Goal: Task Accomplishment & Management: Complete application form

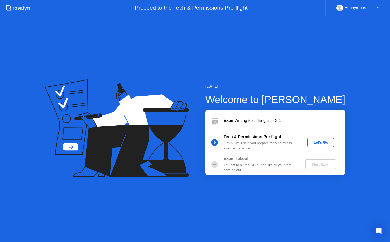
click at [323, 144] on div "Let's Go" at bounding box center [320, 142] width 23 height 4
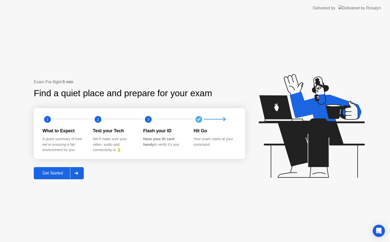
click at [78, 173] on icon at bounding box center [76, 173] width 4 height 3
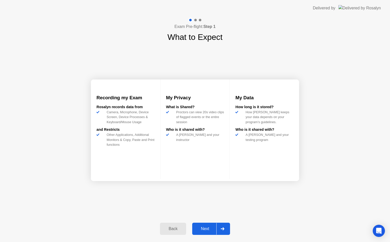
click at [227, 225] on div at bounding box center [222, 229] width 12 height 12
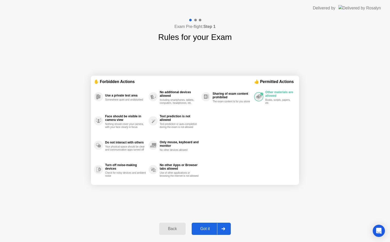
click at [225, 227] on icon at bounding box center [223, 228] width 4 height 3
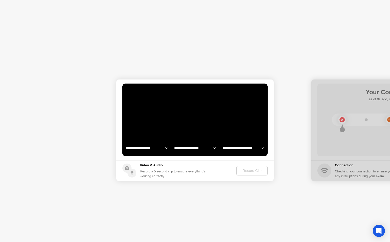
select select "**********"
select select "*******"
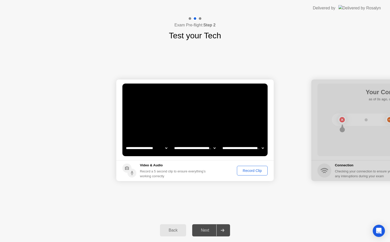
click at [257, 169] on div "Record Clip" at bounding box center [252, 171] width 27 height 4
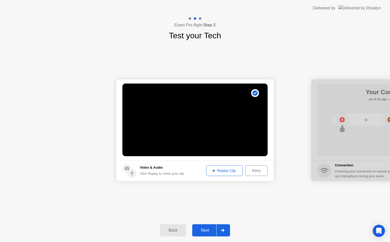
click at [252, 171] on div "Retry" at bounding box center [256, 171] width 19 height 4
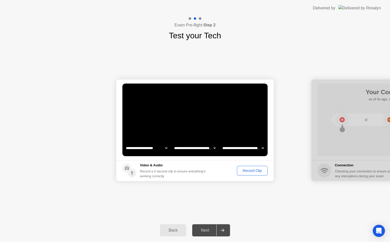
click at [253, 170] on div "Record Clip" at bounding box center [252, 171] width 27 height 4
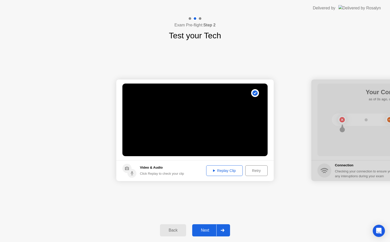
click at [222, 172] on div "Replay Clip" at bounding box center [224, 171] width 33 height 4
click at [222, 173] on div "Replay Clip" at bounding box center [224, 171] width 33 height 4
click at [225, 173] on div "Replay Clip" at bounding box center [224, 171] width 33 height 4
click at [223, 232] on div at bounding box center [222, 230] width 12 height 12
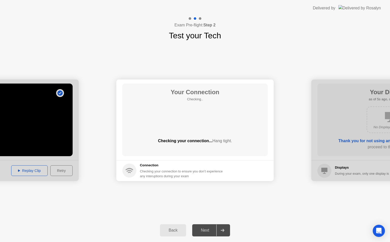
click at [175, 229] on div "Back" at bounding box center [172, 230] width 23 height 5
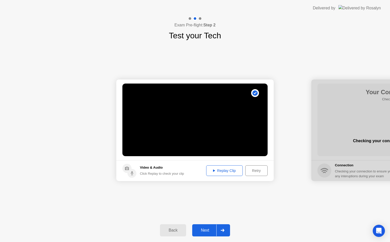
click at [252, 175] on button "Retry" at bounding box center [256, 170] width 22 height 11
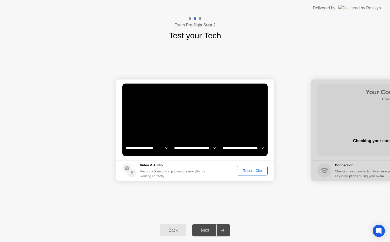
click at [252, 171] on div "Record Clip" at bounding box center [252, 171] width 27 height 4
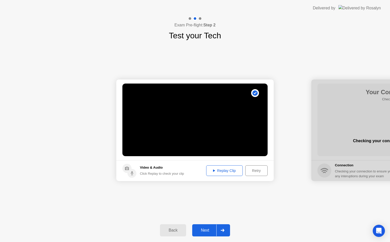
click at [222, 230] on icon at bounding box center [223, 230] width 4 height 3
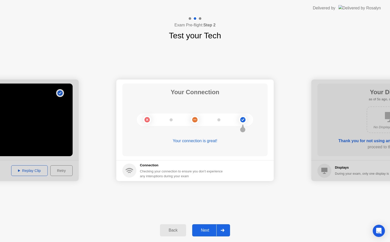
click at [225, 231] on div at bounding box center [222, 230] width 12 height 12
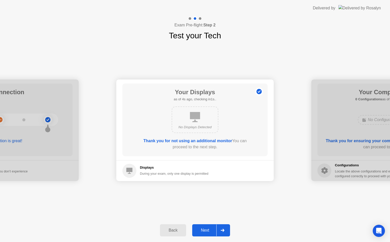
click at [223, 231] on icon at bounding box center [223, 230] width 4 height 3
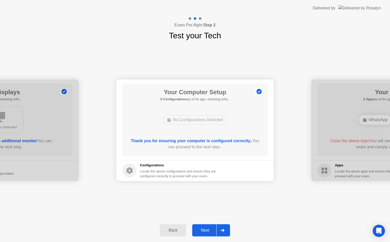
click at [223, 231] on icon at bounding box center [223, 230] width 4 height 3
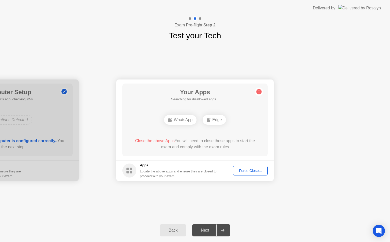
click at [245, 169] on div "Force Close..." at bounding box center [250, 171] width 31 height 4
click at [242, 170] on div "Force Close..." at bounding box center [250, 171] width 31 height 4
click at [244, 169] on div "Force Close..." at bounding box center [250, 171] width 31 height 4
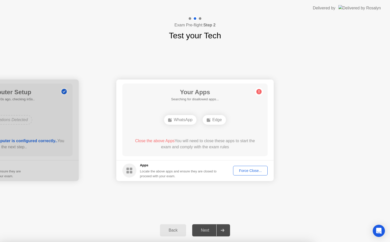
click at [242, 170] on div "Force Close..." at bounding box center [250, 171] width 31 height 4
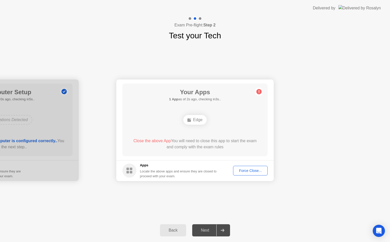
click at [243, 170] on div "Force Close..." at bounding box center [250, 171] width 31 height 4
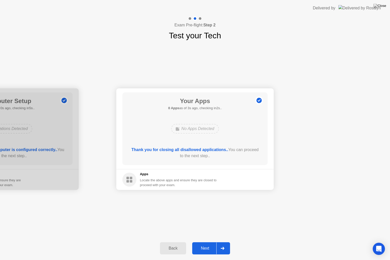
click at [226, 242] on div at bounding box center [222, 248] width 12 height 12
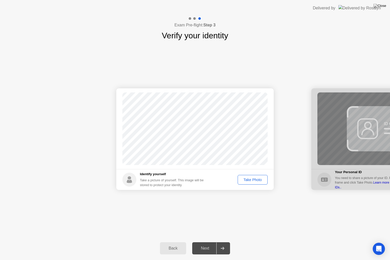
click at [246, 181] on div "Take Photo" at bounding box center [252, 180] width 26 height 4
click at [225, 242] on div at bounding box center [222, 248] width 12 height 12
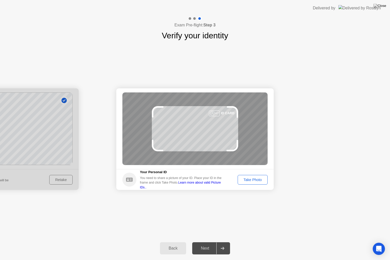
drag, startPoint x: 249, startPoint y: 184, endPoint x: 252, endPoint y: 181, distance: 3.8
click at [252, 181] on button "Take Photo" at bounding box center [253, 180] width 30 height 10
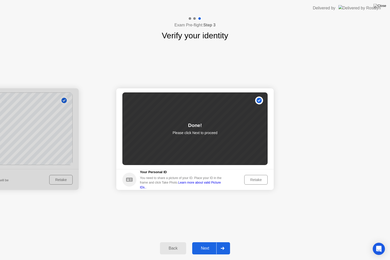
click at [224, 242] on div at bounding box center [222, 248] width 12 height 12
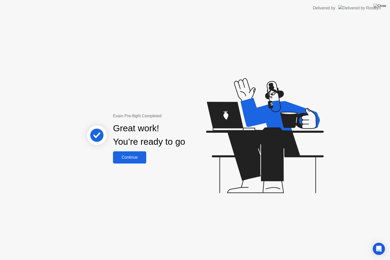
click at [129, 156] on div "Continue" at bounding box center [129, 157] width 30 height 5
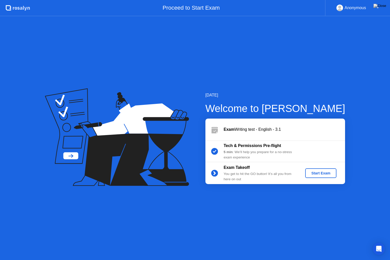
click at [325, 175] on div "Start Exam" at bounding box center [320, 173] width 27 height 4
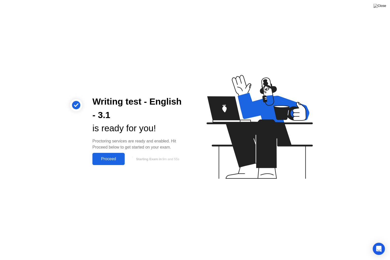
click at [115, 157] on div "Proceed" at bounding box center [108, 159] width 29 height 5
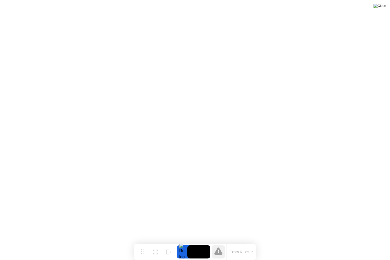
click at [383, 7] on img at bounding box center [379, 6] width 13 height 4
click at [381, 5] on img at bounding box center [379, 6] width 13 height 4
click at [383, 4] on img at bounding box center [379, 6] width 13 height 4
